Goal: Task Accomplishment & Management: Use online tool/utility

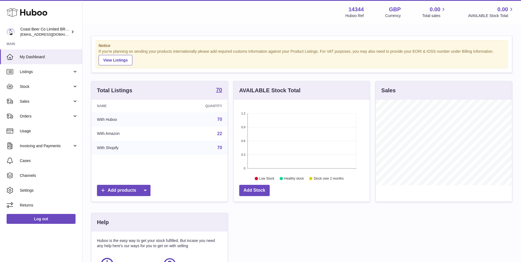
scroll to position [86, 136]
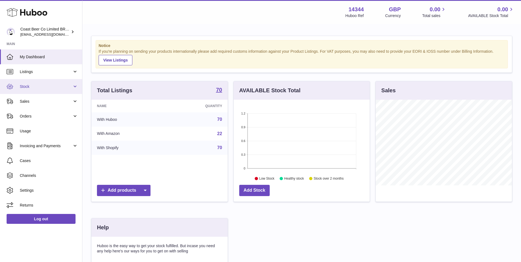
click at [45, 87] on span "Stock" at bounding box center [46, 86] width 52 height 5
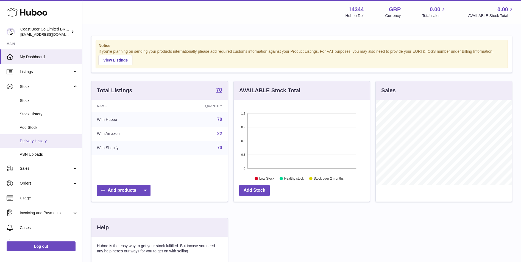
click at [46, 137] on link "Delivery History" at bounding box center [41, 140] width 82 height 13
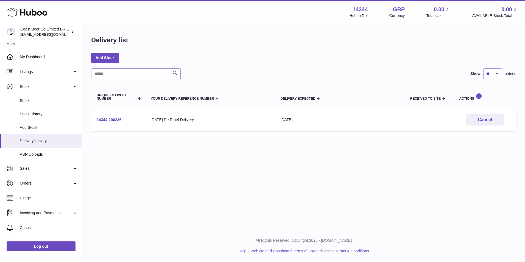
click at [113, 120] on link "14344-200236" at bounding box center [109, 120] width 25 height 4
click at [106, 55] on link "Add Stock" at bounding box center [105, 58] width 28 height 10
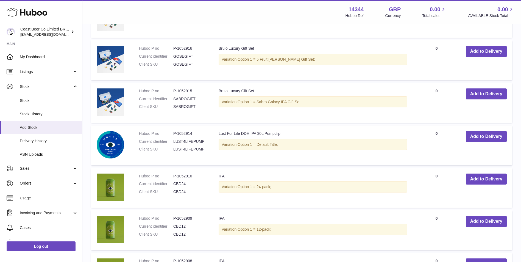
scroll to position [275, 0]
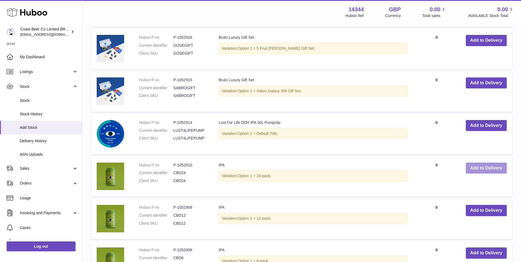
click at [481, 166] on button "Add to Delivery" at bounding box center [486, 168] width 41 height 11
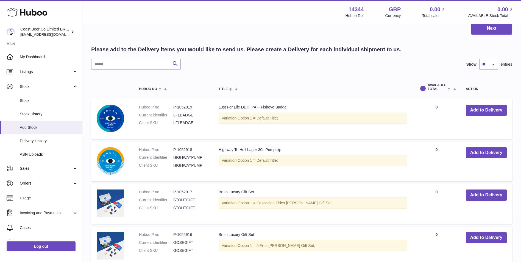
scroll to position [52, 0]
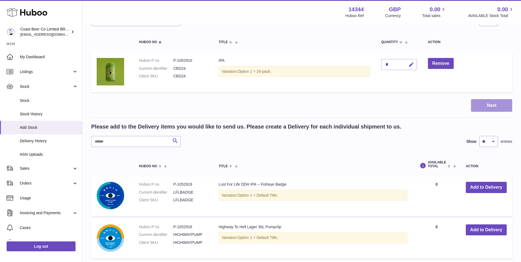
click at [493, 108] on button "Next" at bounding box center [491, 105] width 41 height 13
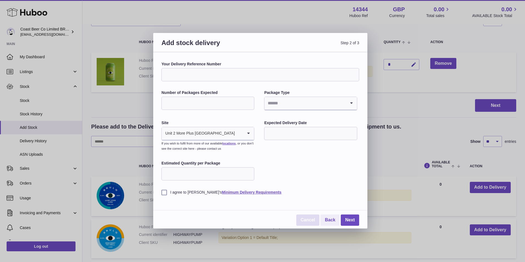
click at [313, 219] on link "Cancel" at bounding box center [307, 220] width 23 height 11
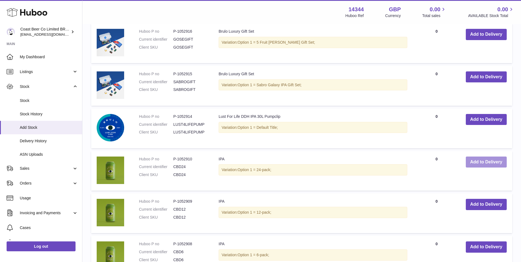
click at [484, 161] on button "Add to Delivery" at bounding box center [486, 162] width 41 height 11
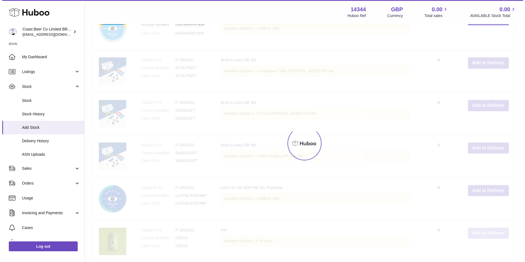
scroll to position [0, 0]
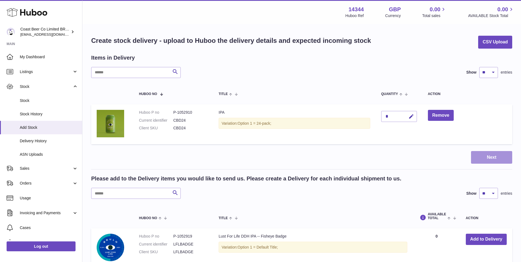
click at [491, 163] on button "Next" at bounding box center [491, 157] width 41 height 13
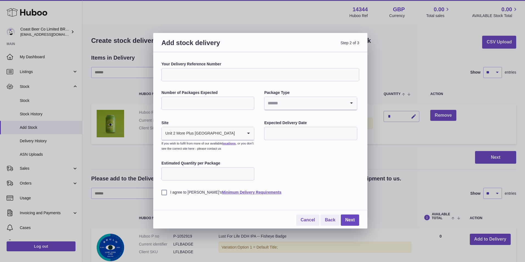
click at [304, 104] on input "Search for option" at bounding box center [305, 103] width 81 height 13
click at [304, 128] on li "Pallets" at bounding box center [311, 129] width 92 height 11
click at [235, 105] on input "Number of Packages Expected" at bounding box center [208, 103] width 93 height 13
type input "*"
